Goal: Information Seeking & Learning: Learn about a topic

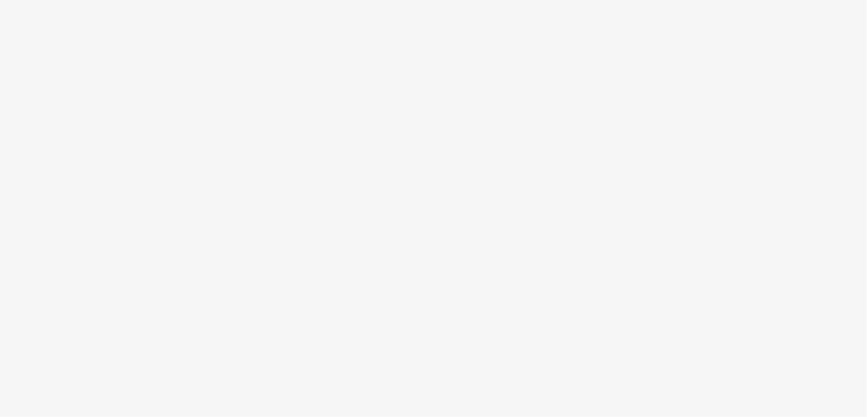
click at [473, 236] on body at bounding box center [433, 208] width 867 height 417
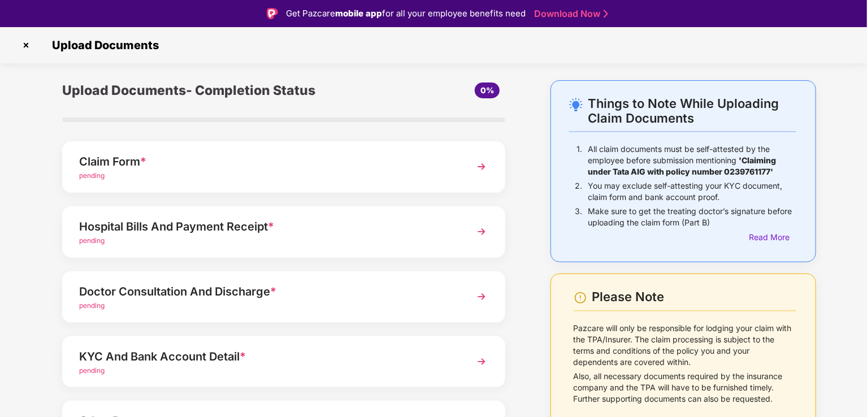
click at [479, 358] on img at bounding box center [481, 361] width 20 height 20
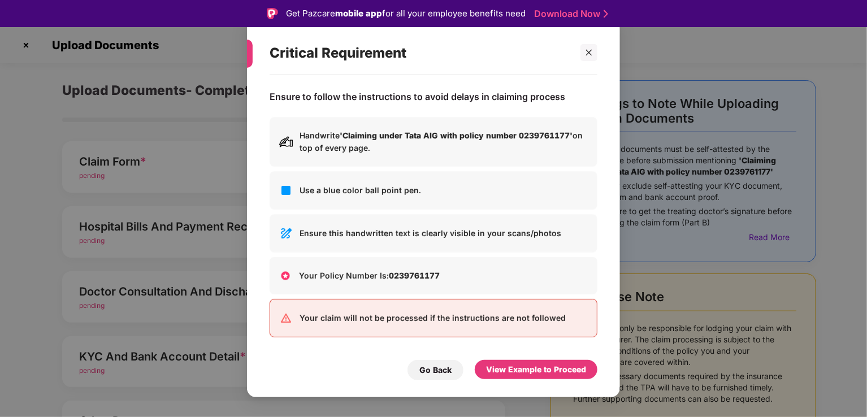
click at [364, 227] on p "Ensure this handwritten text is clearly visible in your scans/photos" at bounding box center [443, 233] width 288 height 12
click at [529, 368] on div "View Example to Proceed" at bounding box center [536, 369] width 100 height 12
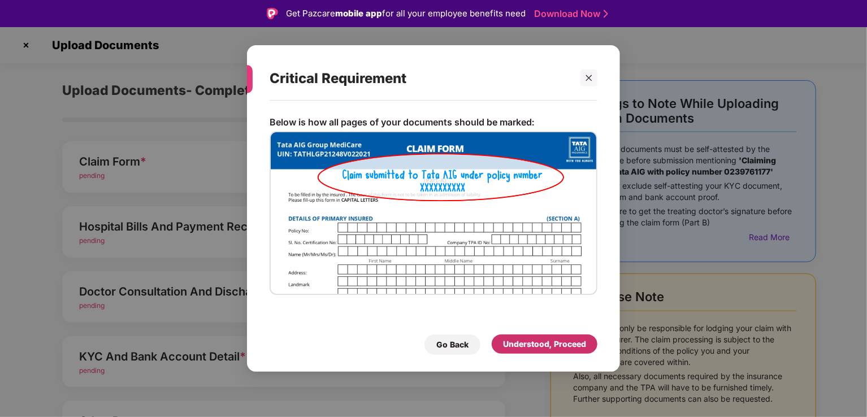
click at [552, 342] on div "Understood, Proceed" at bounding box center [544, 344] width 83 height 12
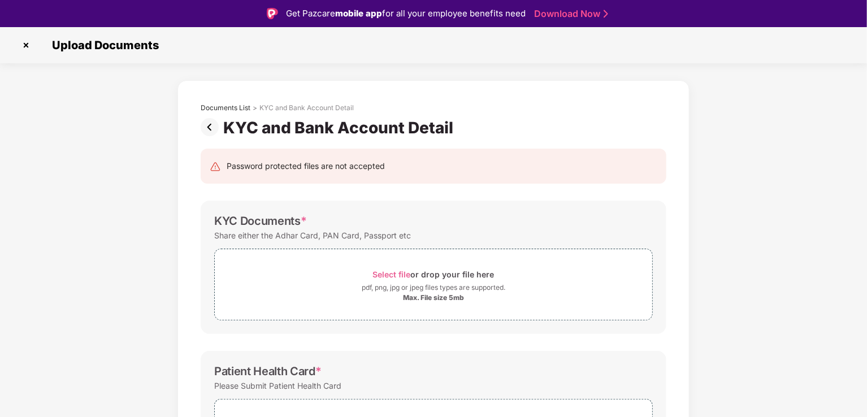
drag, startPoint x: 865, startPoint y: 260, endPoint x: 867, endPoint y: 321, distance: 60.5
click at [866, 321] on html "Get Pazcare mobile app for all your employee benefits need Download Now Upload …" at bounding box center [433, 208] width 867 height 417
drag, startPoint x: 864, startPoint y: 245, endPoint x: 867, endPoint y: 276, distance: 31.2
click at [866, 276] on html "Get Pazcare mobile app for all your employee benefits need Download Now Upload …" at bounding box center [433, 208] width 867 height 417
click at [862, 376] on div "Documents List > KYC and Bank Account Detail KYC and Bank Account Detail Passwo…" at bounding box center [433, 391] width 867 height 623
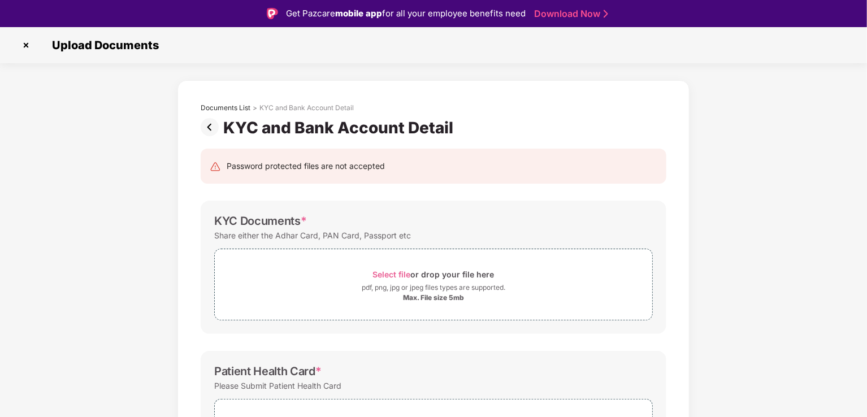
click at [862, 376] on div "Documents List > KYC and Bank Account Detail KYC and Bank Account Detail Passwo…" at bounding box center [433, 391] width 867 height 623
click at [27, 46] on img at bounding box center [26, 45] width 18 height 18
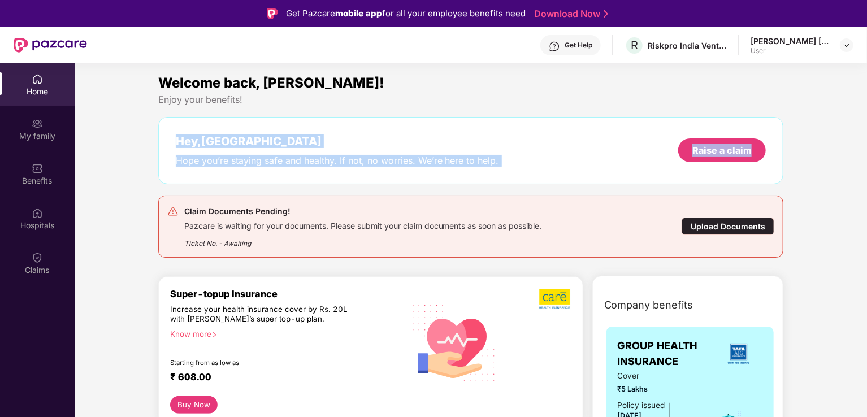
drag, startPoint x: 863, startPoint y: 101, endPoint x: 865, endPoint y: 118, distance: 17.1
click at [539, 124] on div "Hey, [PERSON_NAME] you’re staying safe and healthy. If not, no worries. We’re h…" at bounding box center [470, 150] width 625 height 67
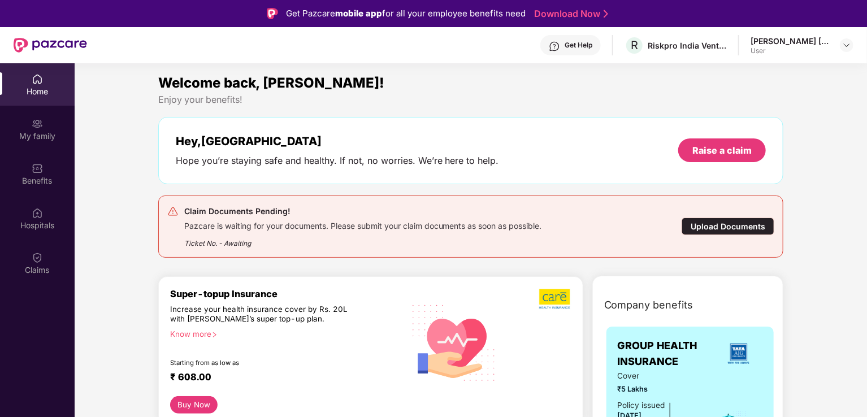
click at [41, 85] on div "Home" at bounding box center [37, 84] width 75 height 42
click at [47, 133] on div "My family" at bounding box center [37, 135] width 75 height 11
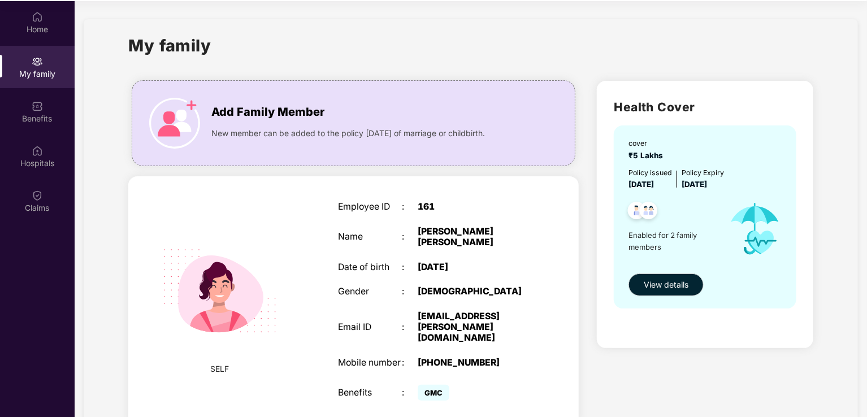
scroll to position [63, 0]
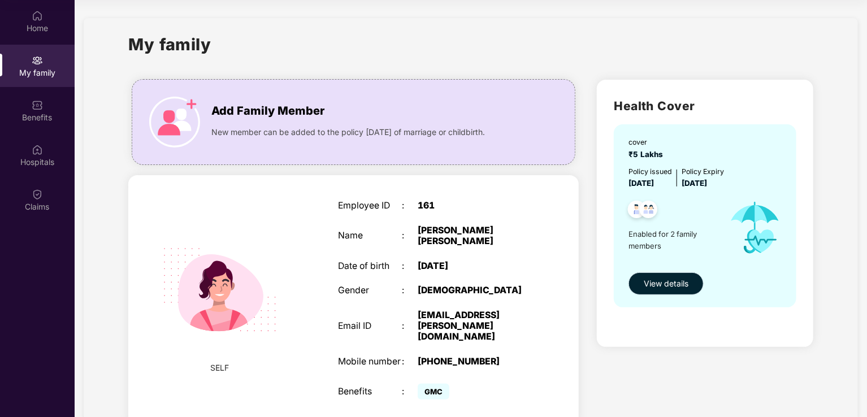
click at [664, 283] on span "View details" at bounding box center [665, 283] width 45 height 12
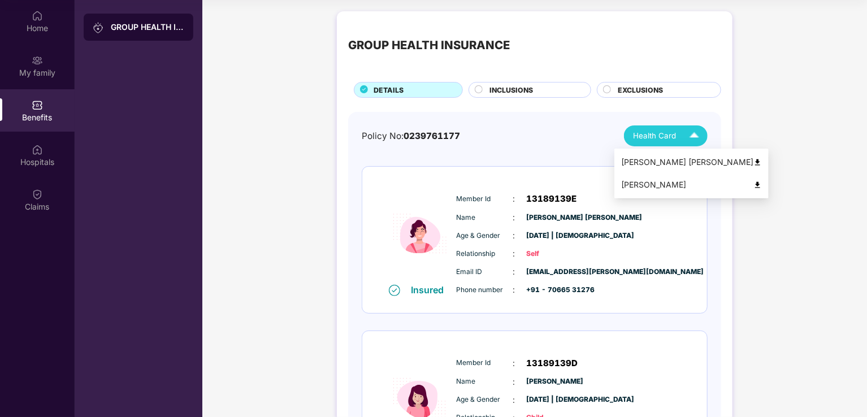
click at [691, 136] on img at bounding box center [694, 136] width 20 height 20
click at [643, 179] on div "[PERSON_NAME]" at bounding box center [691, 185] width 141 height 12
